Goal: Navigation & Orientation: Find specific page/section

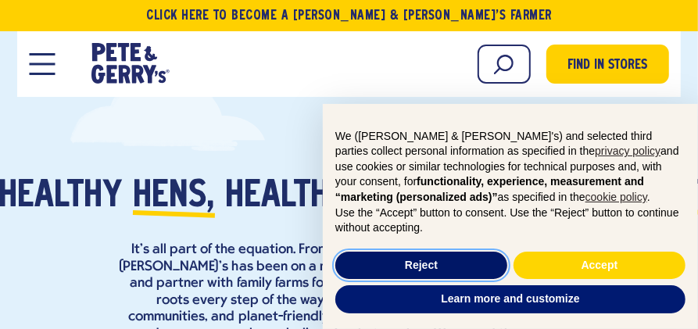
click at [445, 262] on button "Reject" at bounding box center [421, 266] width 172 height 28
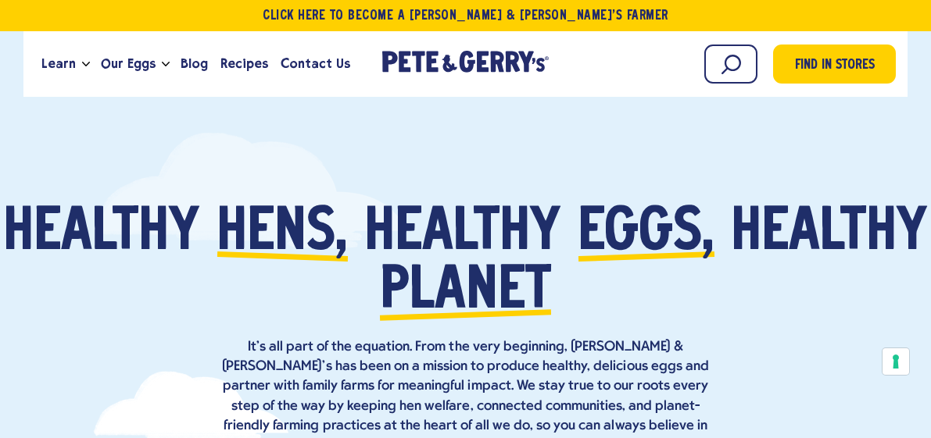
scroll to position [43, 0]
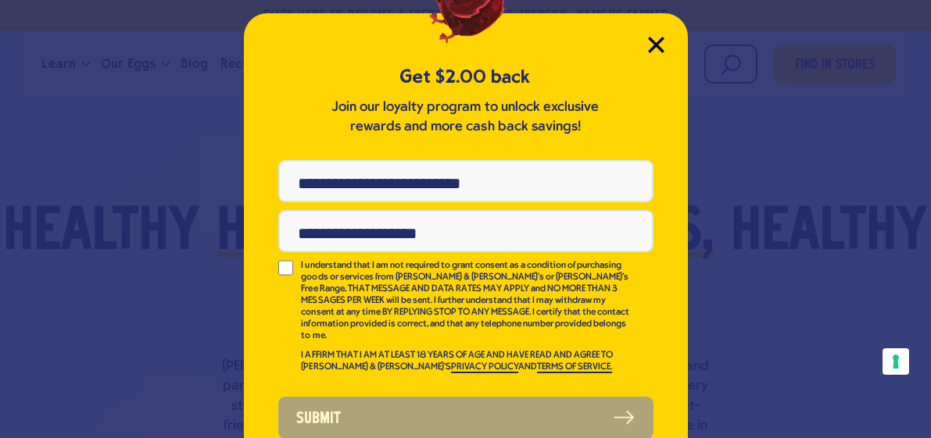
click at [655, 45] on icon "Close Modal" at bounding box center [656, 45] width 16 height 16
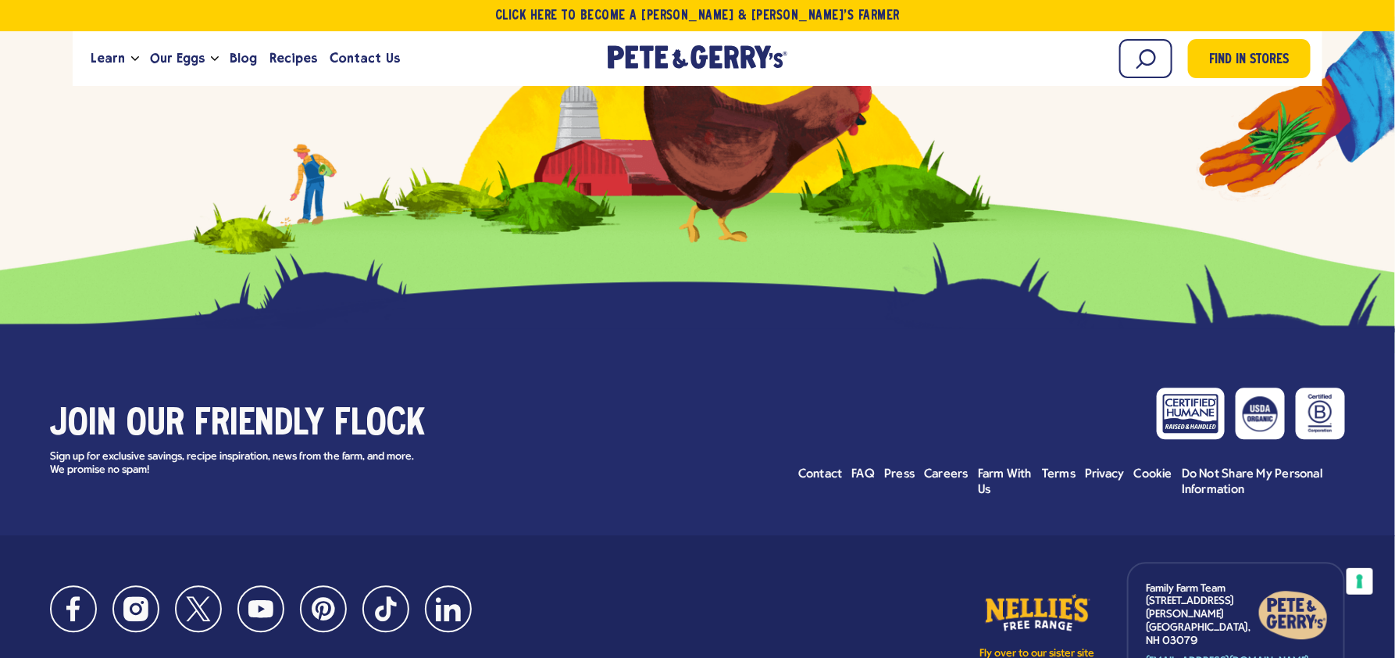
scroll to position [6855, 0]
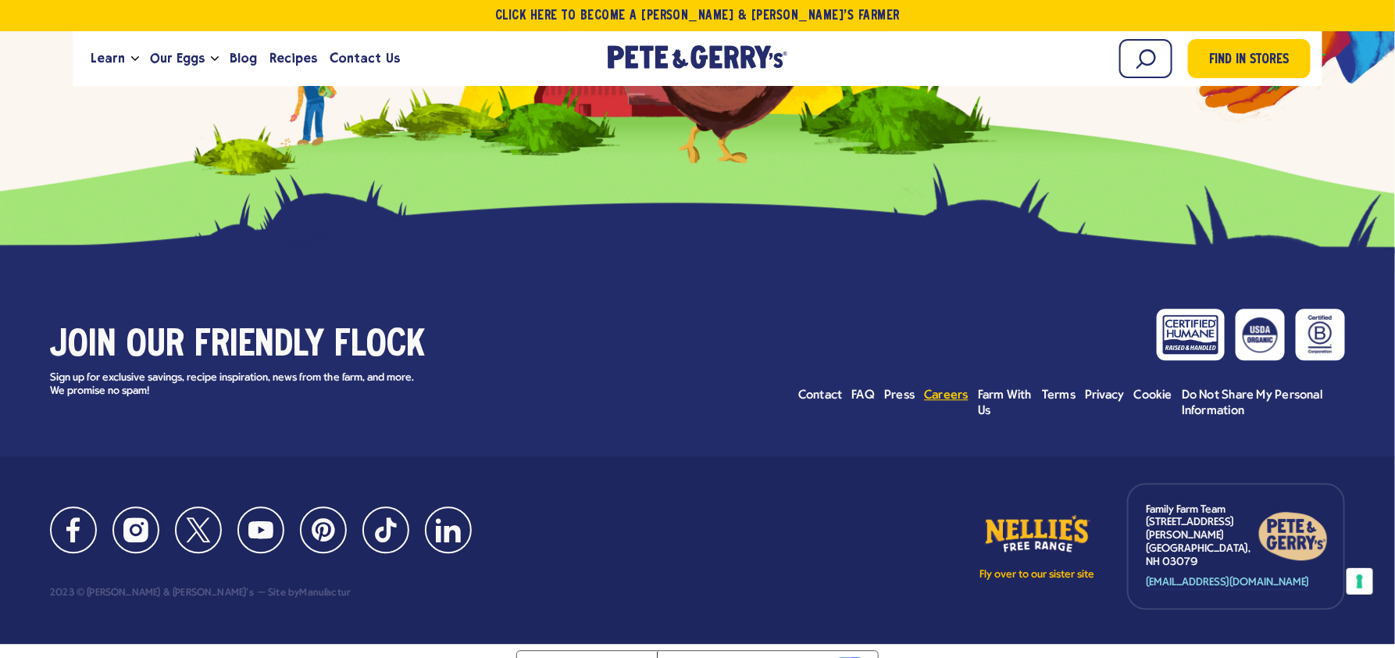
click at [697, 328] on span "Careers" at bounding box center [946, 395] width 45 height 13
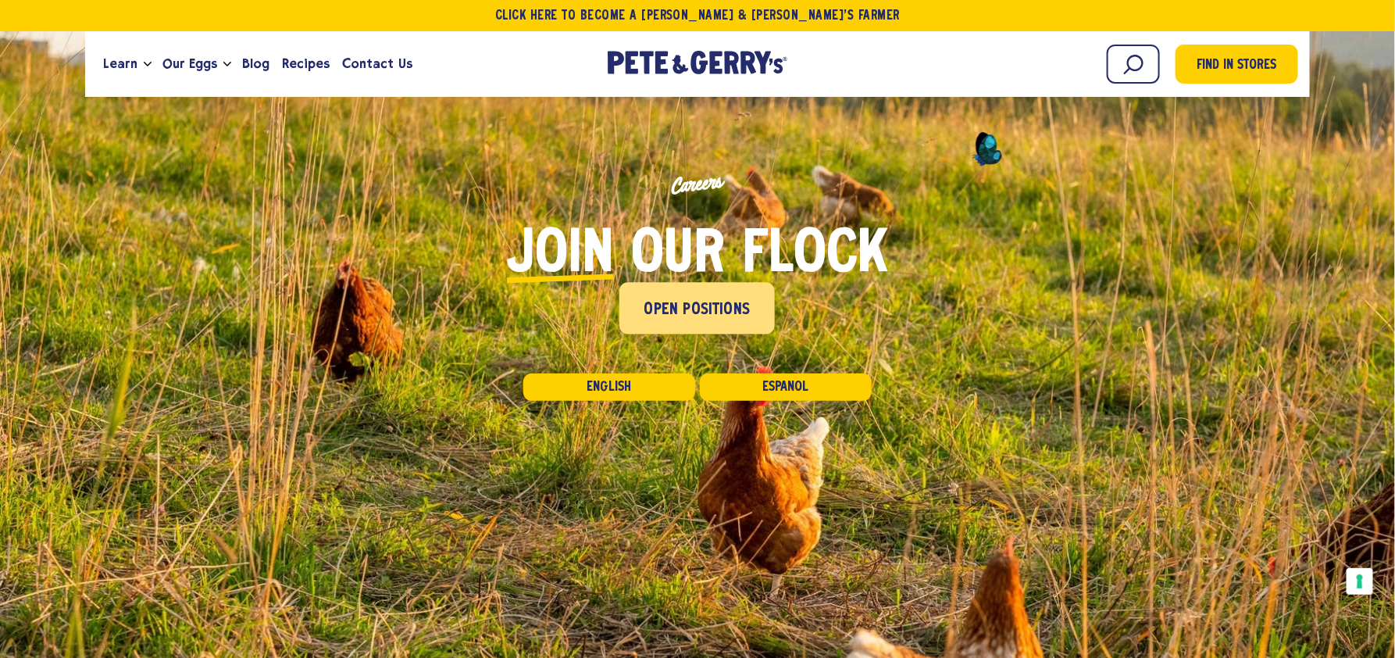
click at [685, 291] on link "Open Positions" at bounding box center [697, 308] width 155 height 52
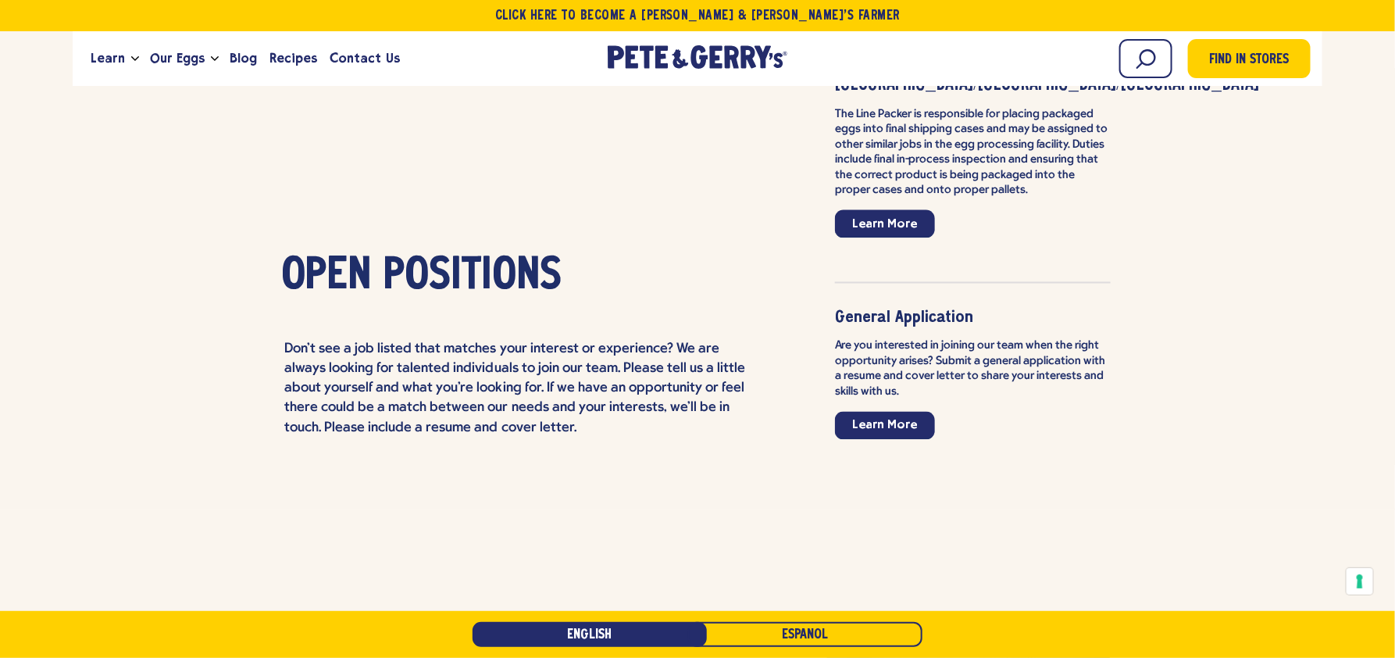
scroll to position [3791, 0]
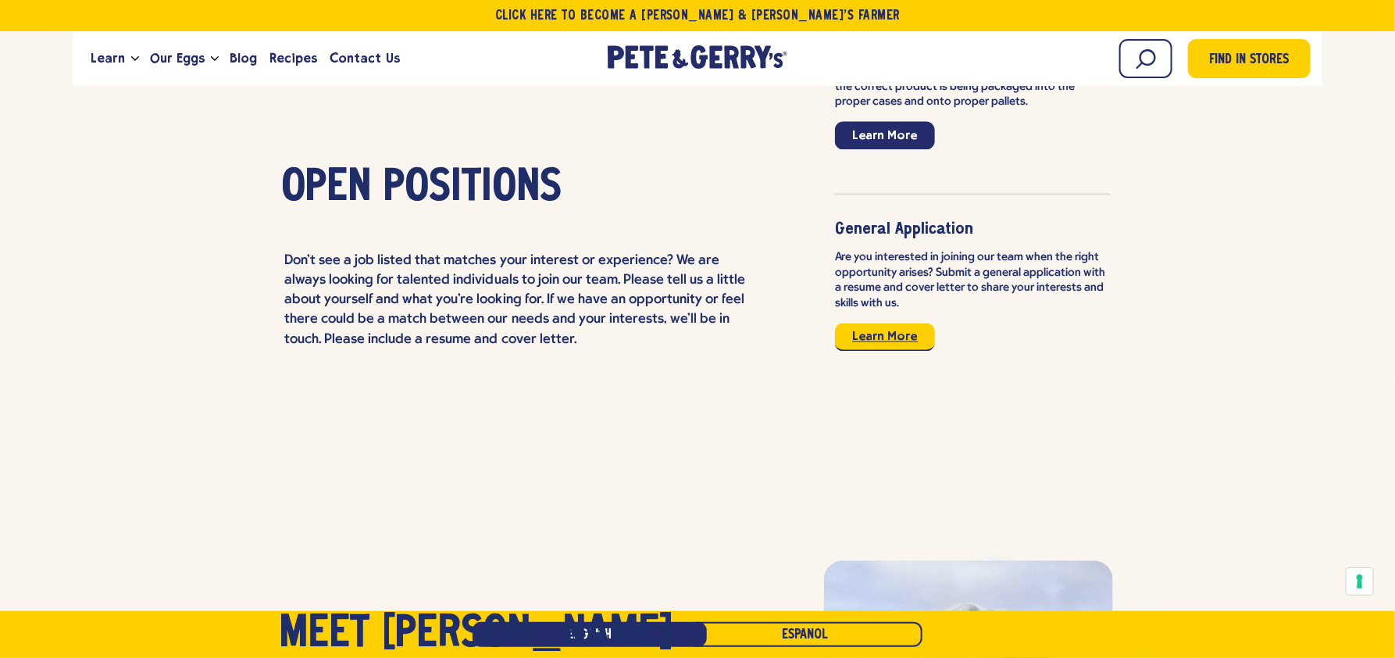
click at [882, 323] on link "Learn More" at bounding box center [885, 337] width 100 height 28
